Goal: Task Accomplishment & Management: Manage account settings

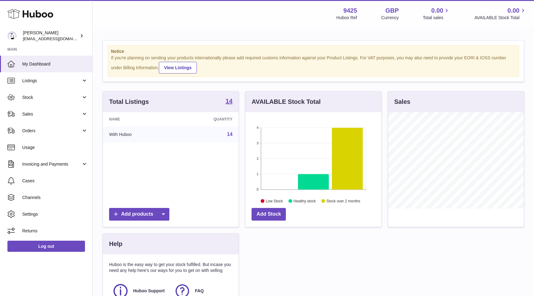
scroll to position [96, 136]
click at [44, 184] on span "Cases" at bounding box center [55, 181] width 66 height 6
click at [51, 35] on div "Zeb Booker Huboo@cbdmd.com" at bounding box center [51, 36] width 56 height 12
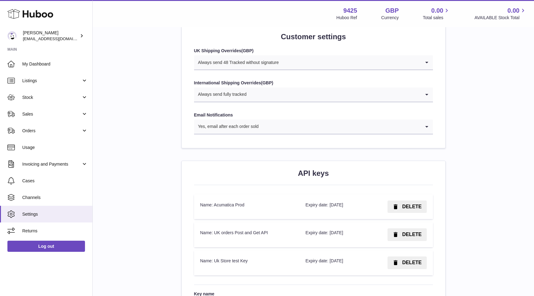
scroll to position [620, 0]
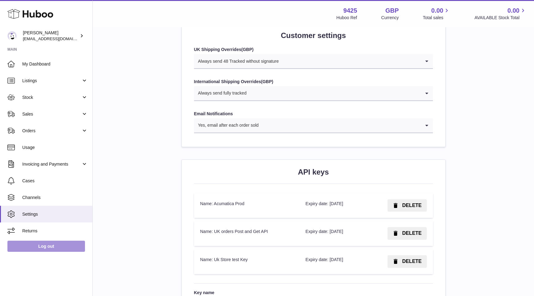
click at [54, 244] on link "Log out" at bounding box center [46, 246] width 78 height 11
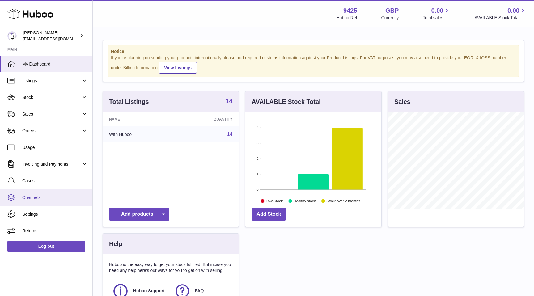
scroll to position [96, 136]
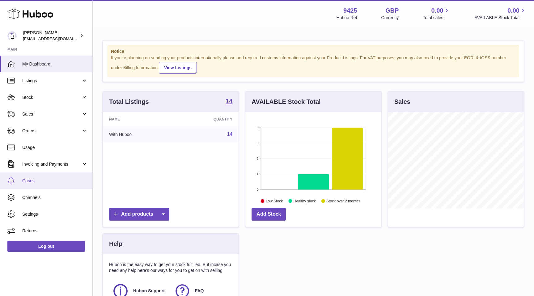
click at [45, 178] on link "Cases" at bounding box center [46, 181] width 92 height 17
